Goal: Find specific page/section: Find specific page/section

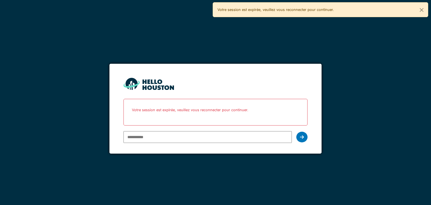
click at [159, 136] on input "email" at bounding box center [207, 137] width 168 height 12
type input "**********"
click at [300, 136] on icon at bounding box center [302, 137] width 4 height 4
click at [306, 134] on div at bounding box center [301, 137] width 11 height 11
click at [300, 135] on icon at bounding box center [302, 137] width 4 height 4
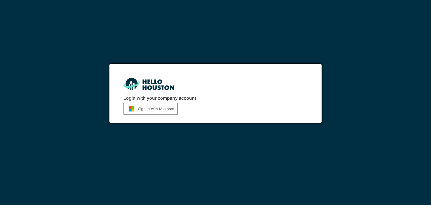
click at [164, 109] on button "Sign in with Microsoft" at bounding box center [150, 109] width 54 height 12
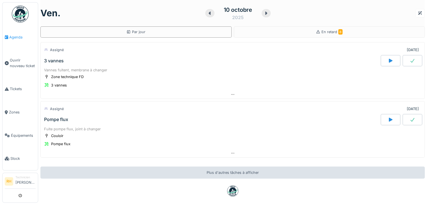
click at [14, 36] on span "Agenda" at bounding box center [22, 37] width 26 height 5
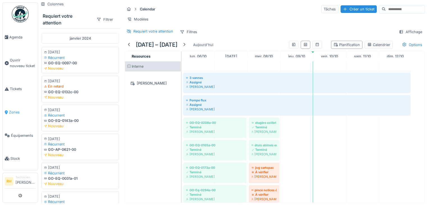
click at [20, 109] on span "Zones" at bounding box center [22, 111] width 27 height 5
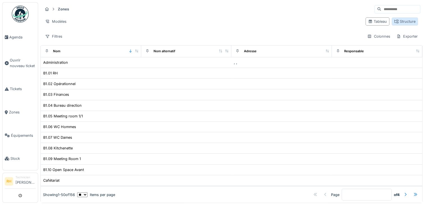
click at [398, 20] on div "Structure" at bounding box center [404, 21] width 21 height 5
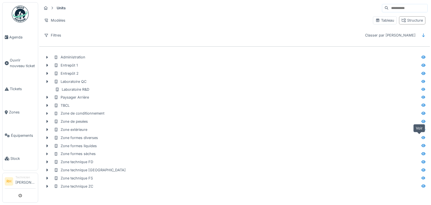
click at [421, 137] on icon at bounding box center [423, 137] width 4 height 3
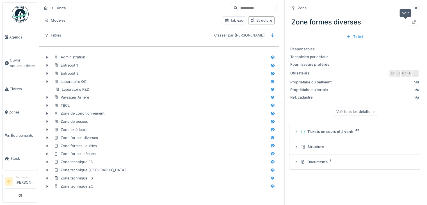
click at [409, 25] on div at bounding box center [413, 22] width 8 height 7
click at [270, 161] on icon at bounding box center [272, 161] width 4 height 3
click at [411, 23] on icon at bounding box center [413, 22] width 4 height 4
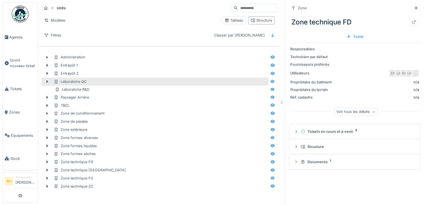
scroll to position [4, 0]
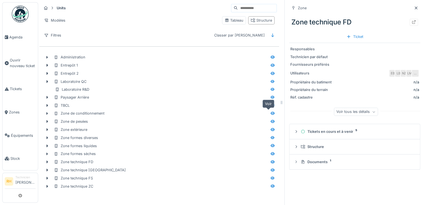
click at [270, 112] on icon at bounding box center [272, 113] width 4 height 3
click at [411, 20] on icon at bounding box center [413, 22] width 4 height 4
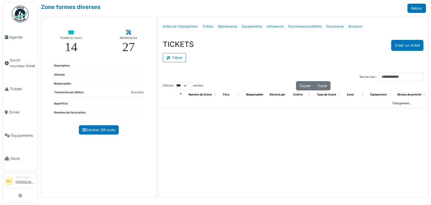
select select "***"
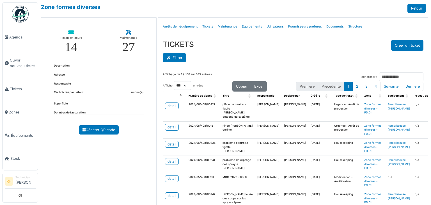
click at [178, 54] on button "Filtrer" at bounding box center [174, 57] width 23 height 9
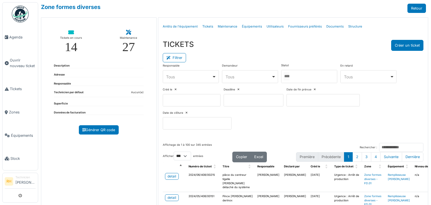
click at [312, 76] on div at bounding box center [309, 76] width 56 height 13
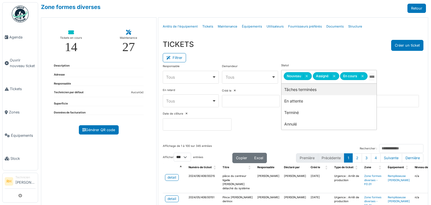
click at [300, 47] on div "TICKETS Créer un ticket" at bounding box center [293, 45] width 261 height 11
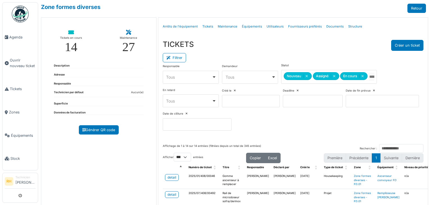
click at [346, 49] on div "TICKETS Créer un ticket" at bounding box center [293, 45] width 261 height 11
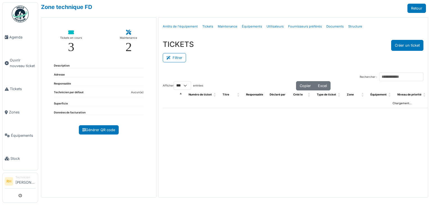
select select "***"
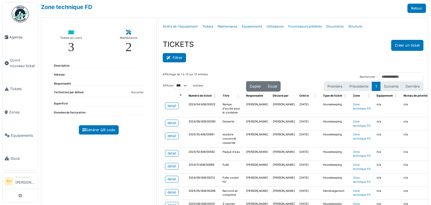
click at [177, 54] on button "Filtrer" at bounding box center [174, 57] width 23 height 9
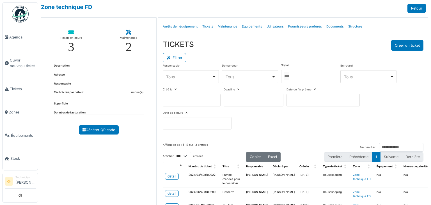
click at [321, 79] on div at bounding box center [309, 76] width 56 height 13
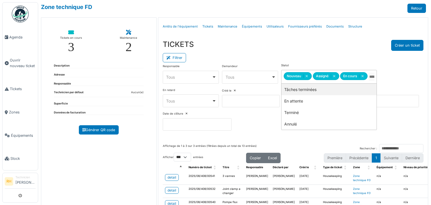
click at [333, 45] on div "TICKETS Créer un ticket" at bounding box center [293, 45] width 261 height 11
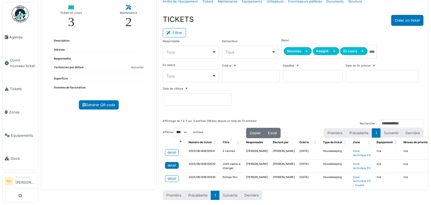
click at [173, 163] on div "detail" at bounding box center [172, 165] width 9 height 5
click at [170, 150] on div "detail" at bounding box center [172, 152] width 9 height 5
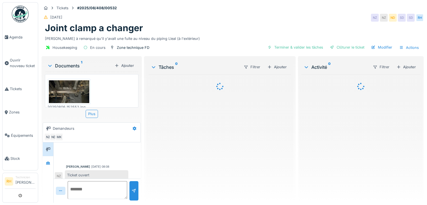
scroll to position [39, 0]
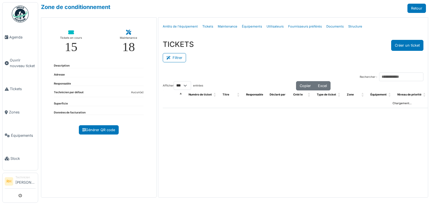
select select "***"
click at [180, 54] on button "Filtrer" at bounding box center [174, 57] width 23 height 9
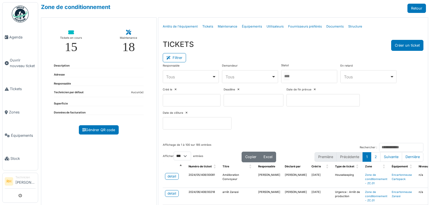
click at [300, 78] on div at bounding box center [309, 76] width 56 height 13
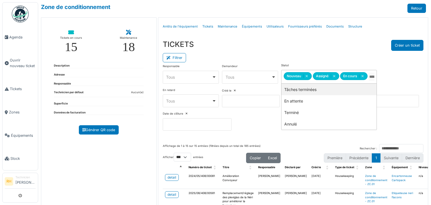
click at [303, 57] on div "Filtrer" at bounding box center [293, 57] width 261 height 13
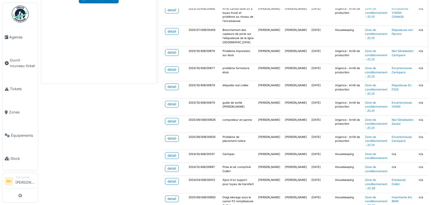
scroll to position [84, 0]
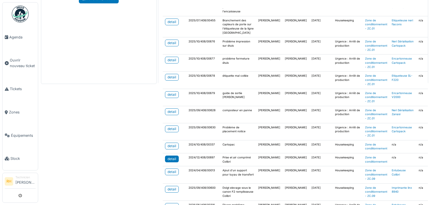
click at [166, 155] on link "detail" at bounding box center [172, 158] width 14 height 7
click at [168, 169] on div "detail" at bounding box center [172, 171] width 9 height 5
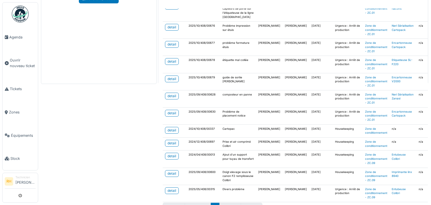
scroll to position [112, 0]
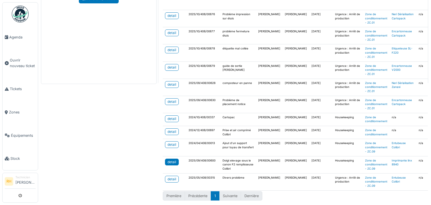
click at [168, 159] on div "detail" at bounding box center [172, 161] width 9 height 5
click at [102, 122] on div "Zone de conditionnement Retour Tickets en cours 15 Maintenance 18 Description A…" at bounding box center [234, 102] width 393 height 205
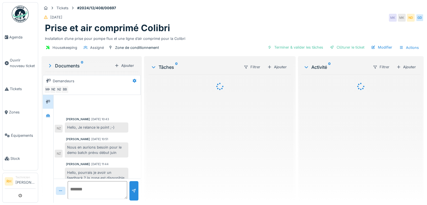
scroll to position [159, 0]
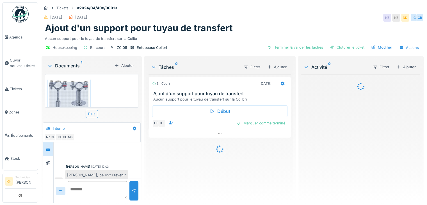
scroll to position [241, 0]
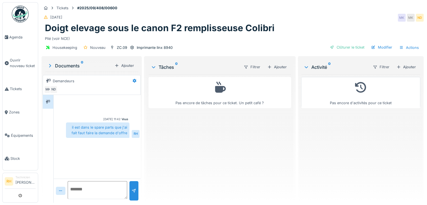
click at [321, 15] on div "02/09/2025 MK MK ND" at bounding box center [233, 18] width 382 height 10
